Goal: Feedback & Contribution: Contribute content

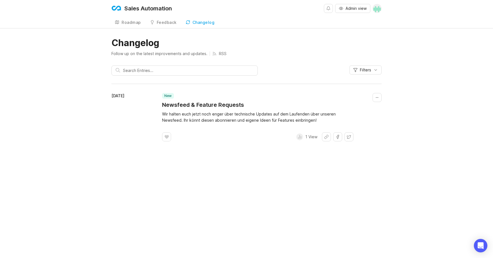
click at [347, 10] on span "Admin view" at bounding box center [355, 9] width 21 height 6
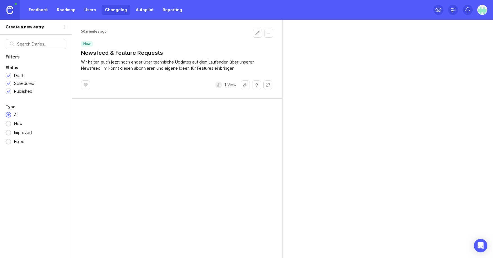
click at [254, 34] on button "Edit changelog entry" at bounding box center [257, 33] width 9 height 9
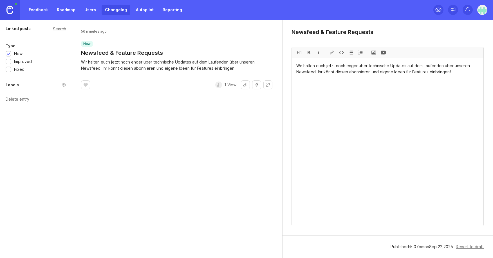
click at [428, 248] on div "Published: 5 : 07 pm on [DATE]" at bounding box center [421, 247] width 62 height 6
click at [398, 248] on div "Published: 5 : 07 pm on [DATE]" at bounding box center [421, 247] width 62 height 6
click at [66, 10] on link "Roadmap" at bounding box center [65, 10] width 25 height 10
click at [12, 9] on img at bounding box center [9, 10] width 7 height 9
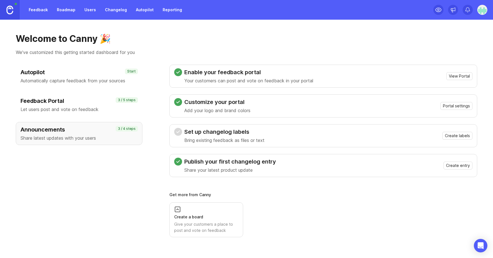
click at [65, 10] on link "Roadmap" at bounding box center [65, 10] width 25 height 10
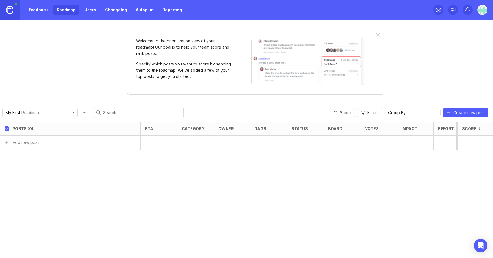
click at [33, 11] on link "Feedback" at bounding box center [38, 10] width 26 height 10
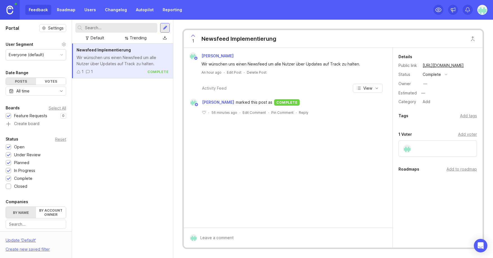
click at [69, 10] on link "Roadmap" at bounding box center [65, 10] width 25 height 10
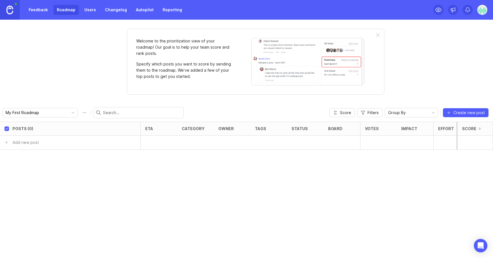
click at [378, 35] on div at bounding box center [378, 35] width 4 height 5
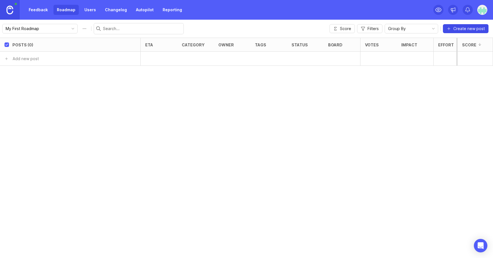
click at [462, 28] on span "Create new post" at bounding box center [469, 29] width 32 height 6
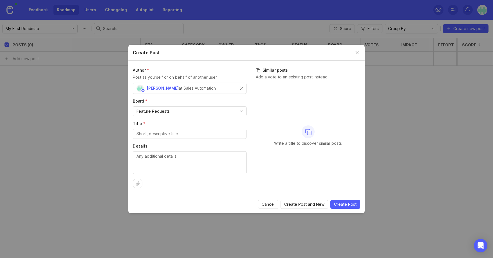
click at [206, 108] on div "Feature Requests" at bounding box center [189, 112] width 113 height 10
click at [182, 89] on div "at Sales Automation" at bounding box center [197, 88] width 37 height 6
click at [164, 130] on div at bounding box center [190, 134] width 114 height 10
type input "KI-gestützte zentrale Inbox"
click at [160, 163] on textarea "Details" at bounding box center [189, 162] width 106 height 19
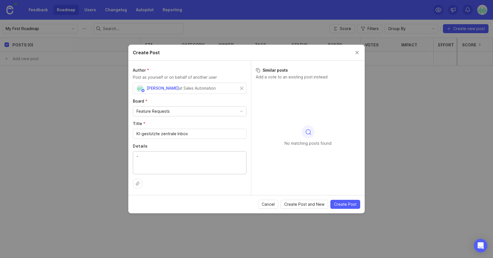
type textarea "-"
click at [157, 158] on textarea "Details" at bounding box center [189, 162] width 106 height 19
type textarea "Die KI macht dir inte"
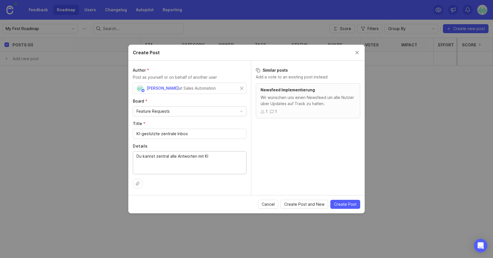
click at [198, 155] on textarea "Du kannst zentral alle Antworten mit KI" at bounding box center [189, 162] width 106 height 19
click at [234, 155] on textarea "Du kannst zentral alle Antworten mit KI" at bounding box center [189, 162] width 106 height 19
click at [178, 157] on textarea "Du kannst zentral alle Antworten aus LEO mit [PERSON_NAME]" at bounding box center [189, 162] width 106 height 19
click at [240, 156] on textarea "Du kannst zentral alle Lead-Antworten aus LEO mit [PERSON_NAME]" at bounding box center [189, 162] width 106 height 19
type textarea "Du kannst zentral alle Lead-Antworten aus LEO mit KI beantworten."
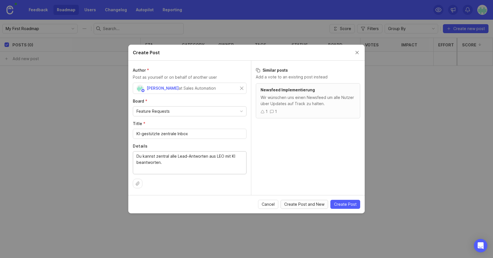
click at [310, 205] on span "Create Post and New" at bounding box center [304, 205] width 40 height 6
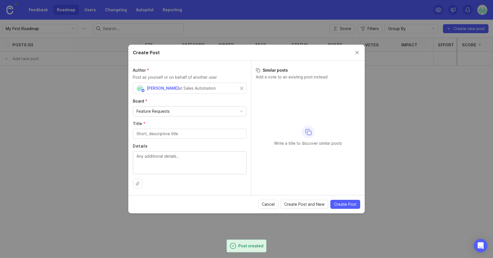
checkbox input "false"
click at [358, 53] on button "Close create post modal" at bounding box center [357, 53] width 6 height 6
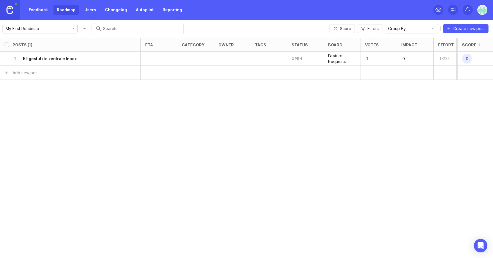
click at [60, 57] on h6 "KI-gestützte zentrale Inbox" at bounding box center [50, 59] width 54 height 6
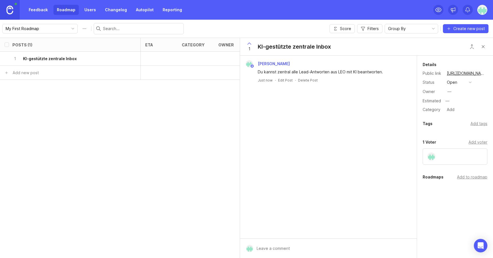
click at [460, 82] on button "open" at bounding box center [459, 82] width 28 height 7
click at [461, 121] on progress "in progress" at bounding box center [459, 123] width 28 height 10
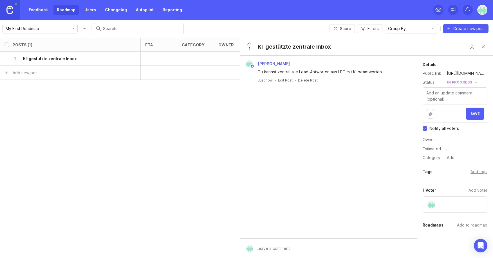
click at [477, 113] on span "Save" at bounding box center [474, 114] width 9 height 4
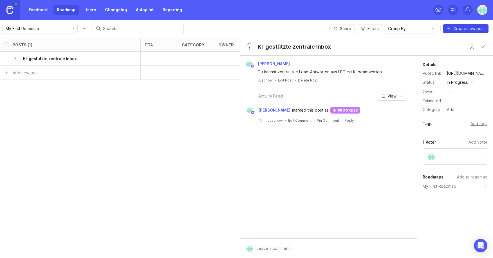
click at [462, 28] on span "Create new post" at bounding box center [469, 29] width 32 height 6
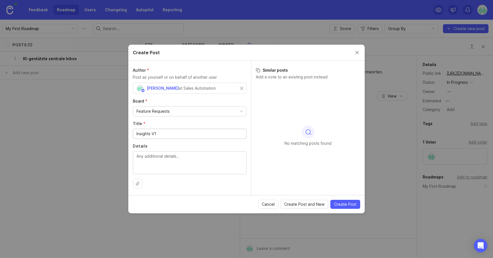
type input "Insights V1"
click at [173, 160] on textarea "Details" at bounding box center [189, 162] width 106 height 19
type textarea "Nutzer können"
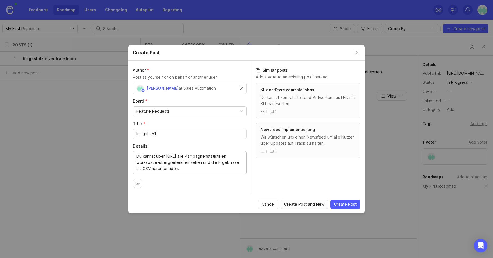
type textarea "Du kannst über [URL] alle Kampagnenstatistiken workspace-übergreifend einsehen …"
click at [314, 202] on span "Create Post and New" at bounding box center [304, 205] width 40 height 6
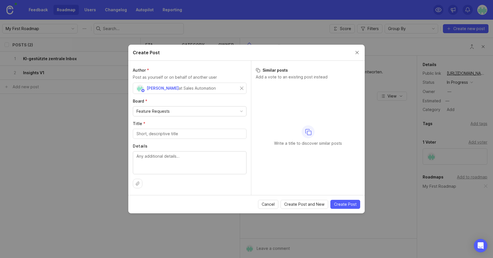
click at [356, 50] on button "Close create post modal" at bounding box center [357, 53] width 6 height 6
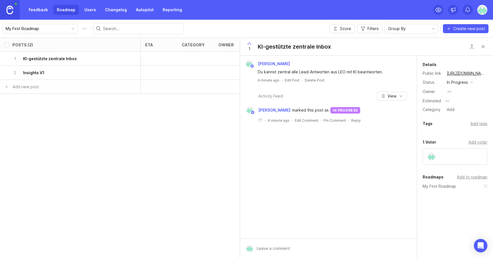
click at [480, 11] on img at bounding box center [482, 10] width 10 height 10
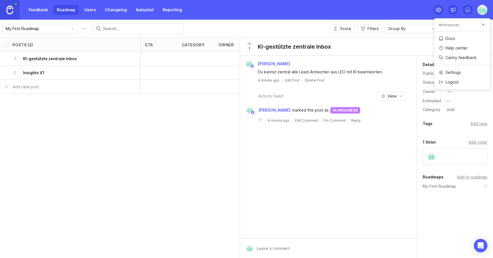
click at [38, 9] on link "Feedback" at bounding box center [38, 10] width 26 height 10
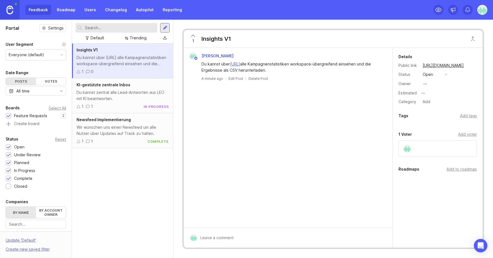
click at [116, 10] on link "Changelog" at bounding box center [116, 10] width 29 height 10
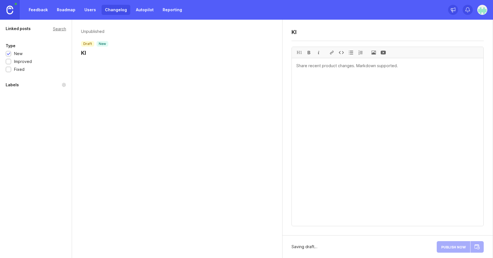
type textarea "K"
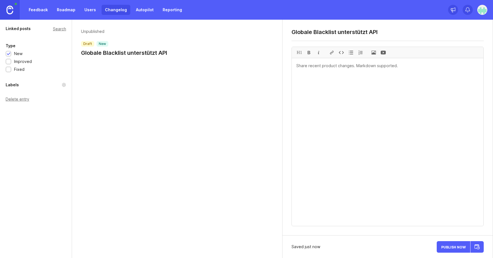
click at [370, 32] on textarea "Globale Blacklist unterstützt API" at bounding box center [387, 32] width 192 height 7
click at [415, 34] on textarea "Globale Blacklist unterstützt API" at bounding box center [387, 32] width 192 height 7
type textarea "Globale Blacklist unterstützt direkte API Integration"
click at [334, 70] on textarea at bounding box center [388, 142] width 192 height 168
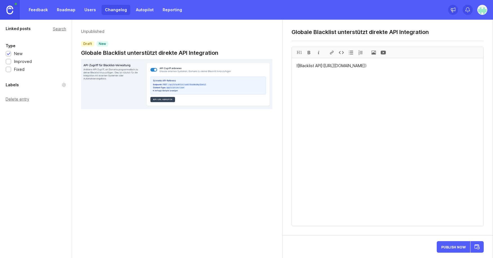
click at [372, 46] on div "Globale Blacklist unterstützt direkte API Integration H1 ![Blacklist API]([URL]…" at bounding box center [387, 128] width 210 height 216
click at [222, 52] on header "Unpublished draft new Globale Blacklist unterstützt direkte API Integration" at bounding box center [177, 43] width 192 height 28
click at [158, 134] on div "Unpublished draft new Globale Blacklist unterstützt direkte API Integration" at bounding box center [177, 139] width 210 height 239
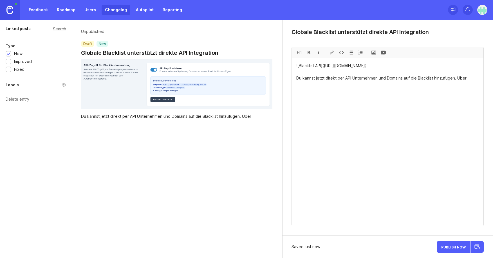
paste textarea "[URL][DOMAIN_NAME]"
paste textarea "[URL][TECHNICAL_ID]"
drag, startPoint x: 334, startPoint y: 84, endPoint x: 304, endPoint y: 84, distance: 30.1
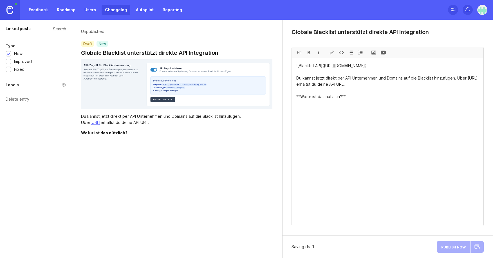
click at [378, 95] on textarea "![Blacklist API]([URL][DOMAIN_NAME]) Du kannst jetzt direkt per API Unternehmen…" at bounding box center [388, 142] width 192 height 168
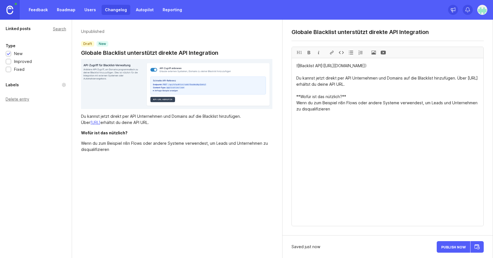
click at [335, 109] on textarea "![Blacklist API]([URL][DOMAIN_NAME]) Du kannst jetzt direkt per API Unternehmen…" at bounding box center [388, 142] width 192 height 168
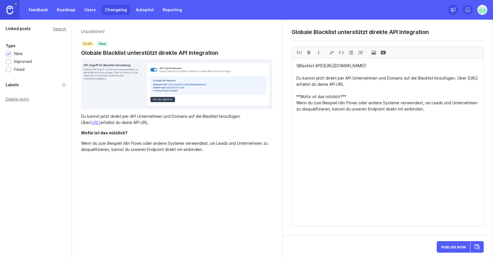
type textarea "![Blacklist API]([URL][DOMAIN_NAME]) Du kannst jetzt direkt per API Unternehmen…"
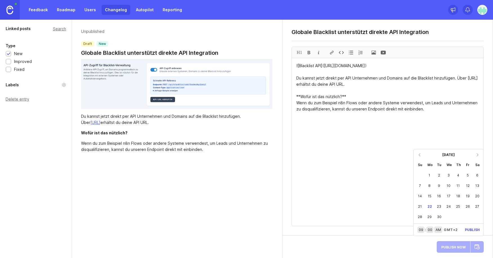
click at [441, 206] on div "23" at bounding box center [439, 206] width 10 height 10
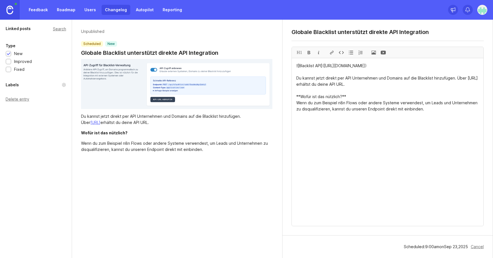
click at [92, 11] on link "Users" at bounding box center [90, 10] width 18 height 10
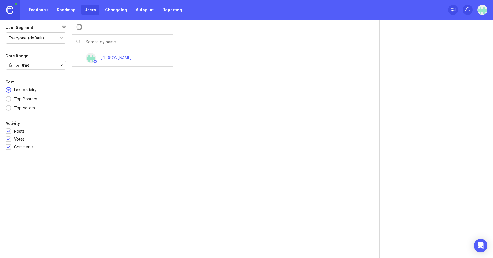
click at [114, 11] on link "Changelog" at bounding box center [116, 10] width 29 height 10
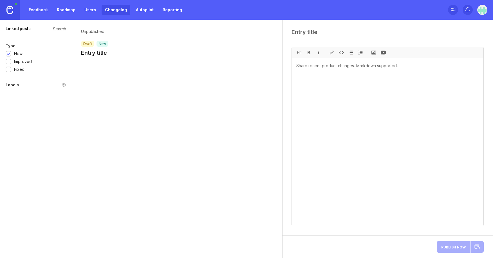
click at [92, 109] on div "Unpublished draft new Entry title" at bounding box center [177, 139] width 210 height 239
click at [303, 34] on textarea at bounding box center [387, 32] width 192 height 7
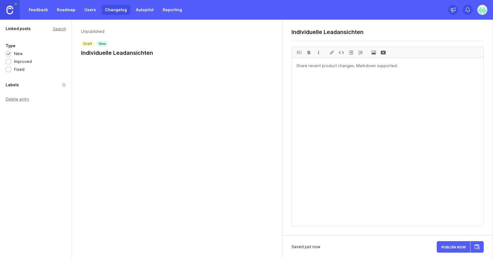
click at [338, 32] on textarea "Individuelle Leadansichten" at bounding box center [387, 32] width 192 height 7
type textarea "Konfiguriere deine Lead-"
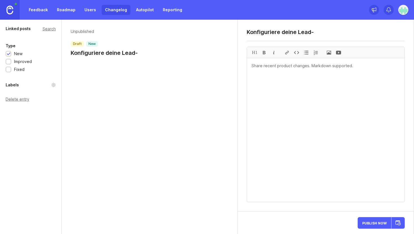
click at [219, 30] on header "Unpublished draft new Konfiguriere deine Lead-" at bounding box center [150, 43] width 158 height 28
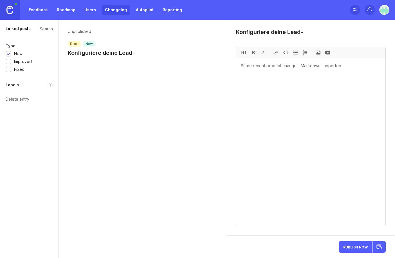
click at [139, 70] on div "Unpublished draft new Konfiguriere deine Lead-" at bounding box center [143, 139] width 168 height 239
click at [137, 52] on header "Unpublished draft new Konfiguriere deine Lead-" at bounding box center [143, 43] width 150 height 28
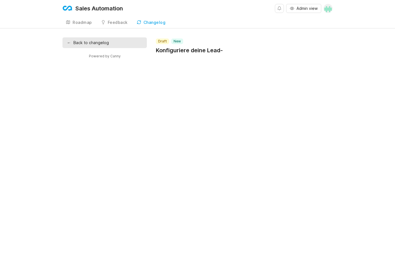
click at [207, 50] on h1 "Konfiguriere deine Lead-" at bounding box center [189, 50] width 67 height 8
click at [84, 41] on link "← Back to changelog" at bounding box center [104, 42] width 84 height 11
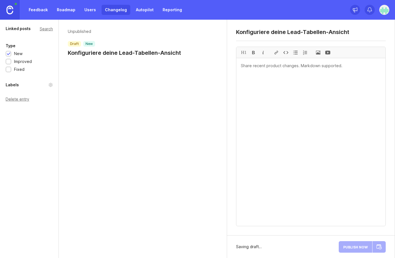
click at [258, 31] on textarea "Konfiguriere deine Lead-Ansich" at bounding box center [311, 32] width 150 height 7
click at [278, 33] on textarea "Konfiguriere deine Lead-Tabellen-Ansicht" at bounding box center [311, 32] width 150 height 7
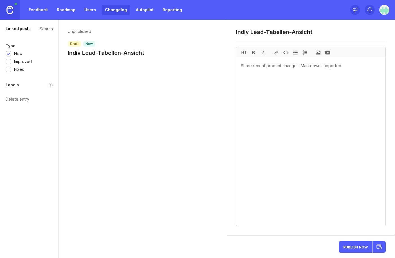
drag, startPoint x: 251, startPoint y: 32, endPoint x: 234, endPoint y: 32, distance: 17.4
click at [234, 32] on div "Indiv Lead-Tabellen-Ansicht H1" at bounding box center [311, 128] width 168 height 216
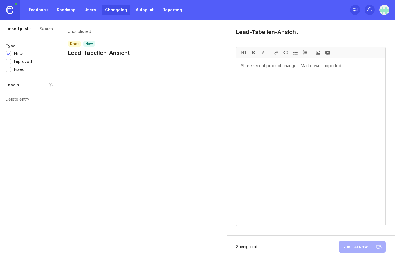
drag, startPoint x: 276, startPoint y: 32, endPoint x: 340, endPoint y: 32, distance: 64.1
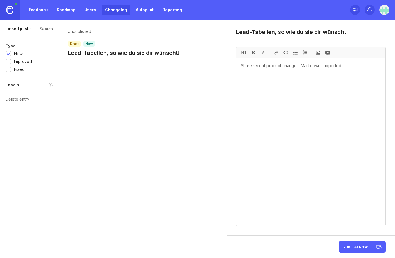
type textarea "Lead-Tabellen, so wie du sie dir wünscht!"
click at [331, 66] on textarea at bounding box center [310, 142] width 149 height 168
type textarea "Du kannst jetzt deine Lead-Tabellen"
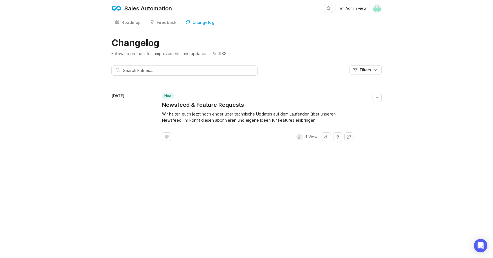
click at [128, 19] on link "Roadmap" at bounding box center [127, 23] width 33 height 12
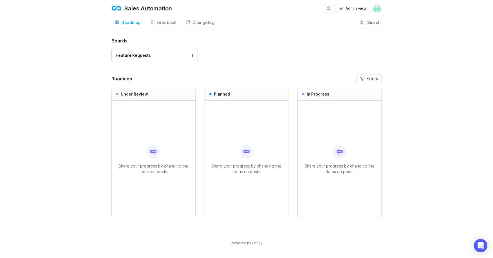
click at [152, 56] on div "Feature Requests 1" at bounding box center [154, 55] width 77 height 6
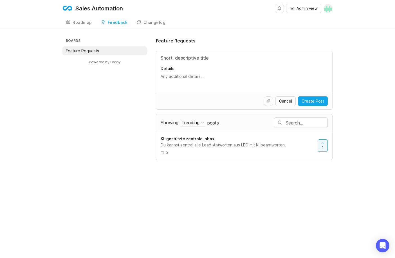
click at [152, 23] on div "Changelog" at bounding box center [154, 23] width 22 height 4
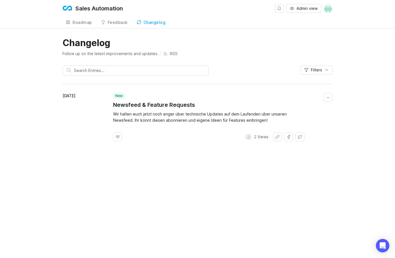
click at [120, 26] on link "Feedback" at bounding box center [114, 23] width 33 height 12
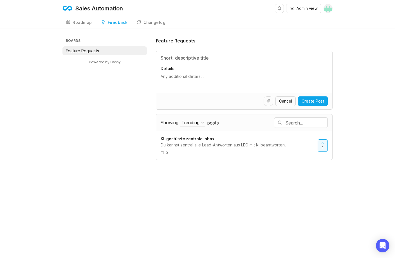
click at [128, 125] on div "Boards Feature Requests Powered by Canny Feature Requests Details Cancel Create…" at bounding box center [197, 98] width 270 height 123
